Goal: Task Accomplishment & Management: Complete application form

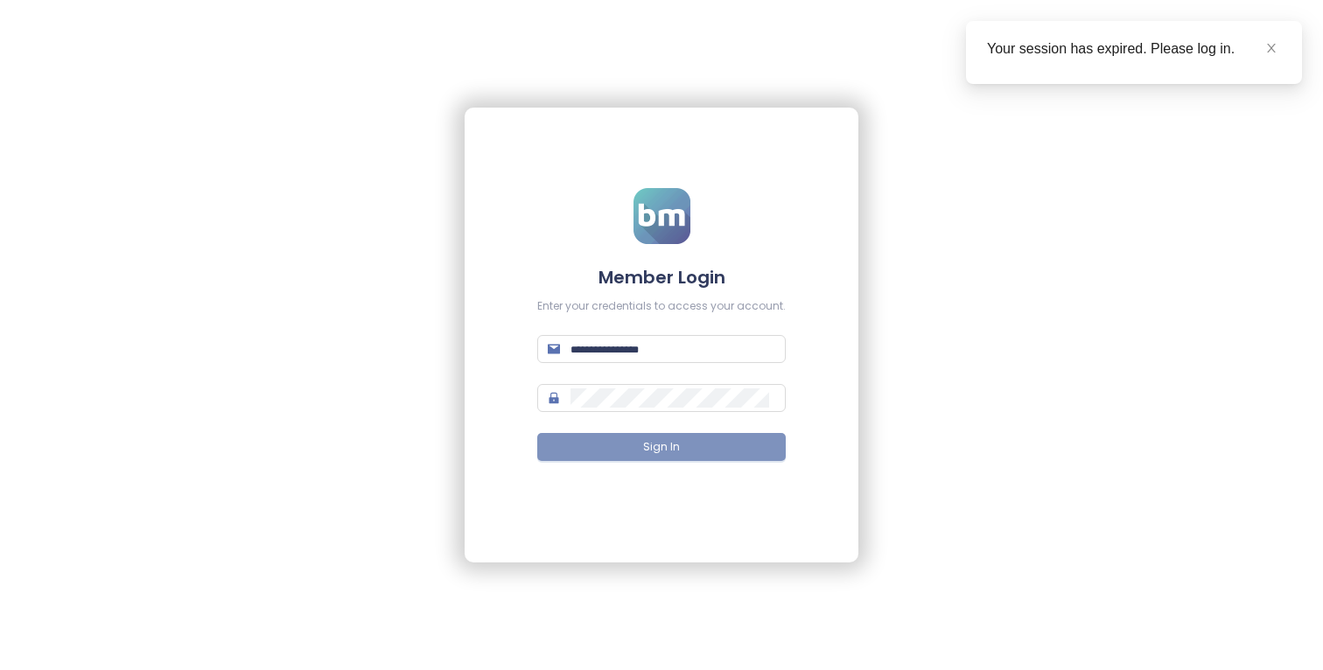
type input "**********"
click at [725, 457] on button "Sign In" at bounding box center [661, 447] width 248 height 28
click at [1276, 48] on icon "close" at bounding box center [1271, 48] width 12 height 12
